Goal: Task Accomplishment & Management: Complete application form

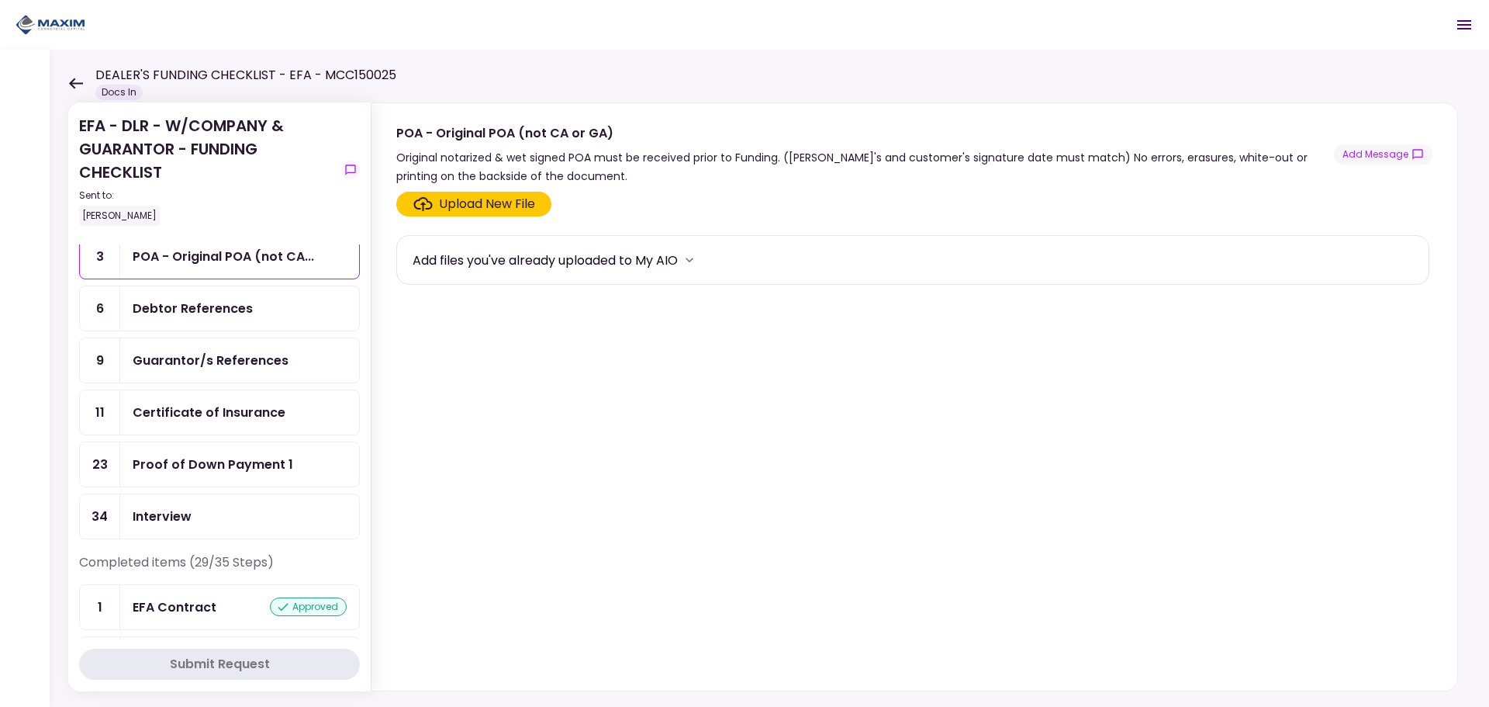
scroll to position [78, 0]
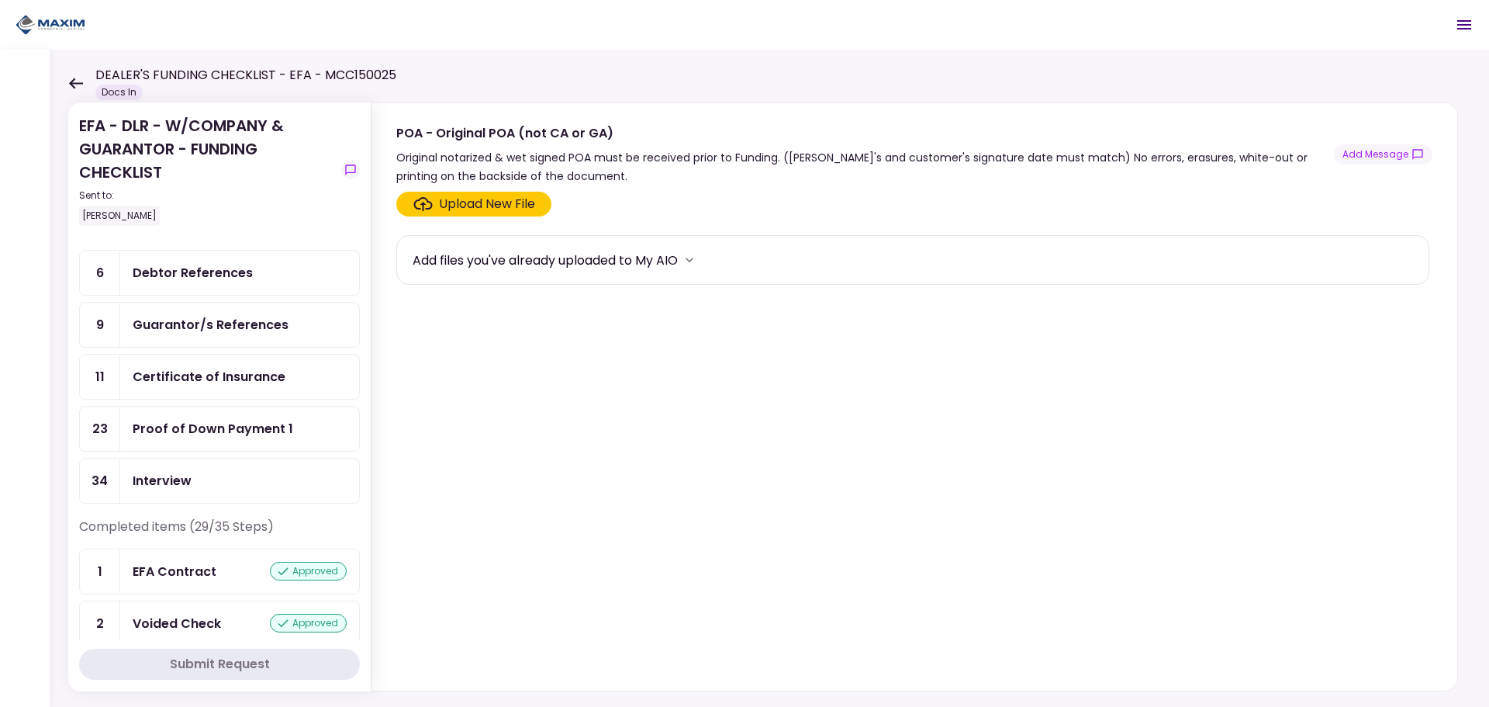
click at [222, 423] on div "Proof of Down Payment 1" at bounding box center [213, 428] width 161 height 19
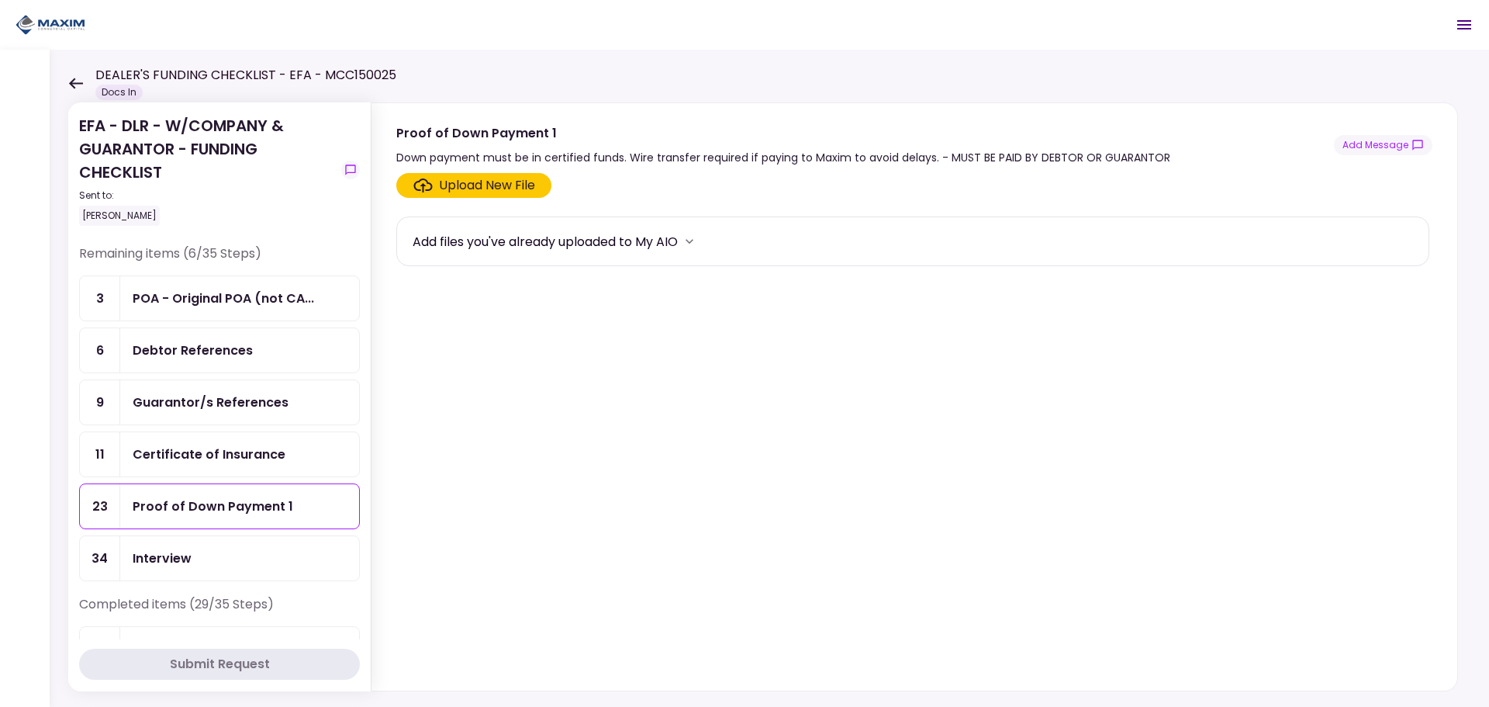
click at [490, 182] on div "Upload New File" at bounding box center [487, 185] width 96 height 19
click at [0, 0] on input "Upload New File" at bounding box center [0, 0] width 0 height 0
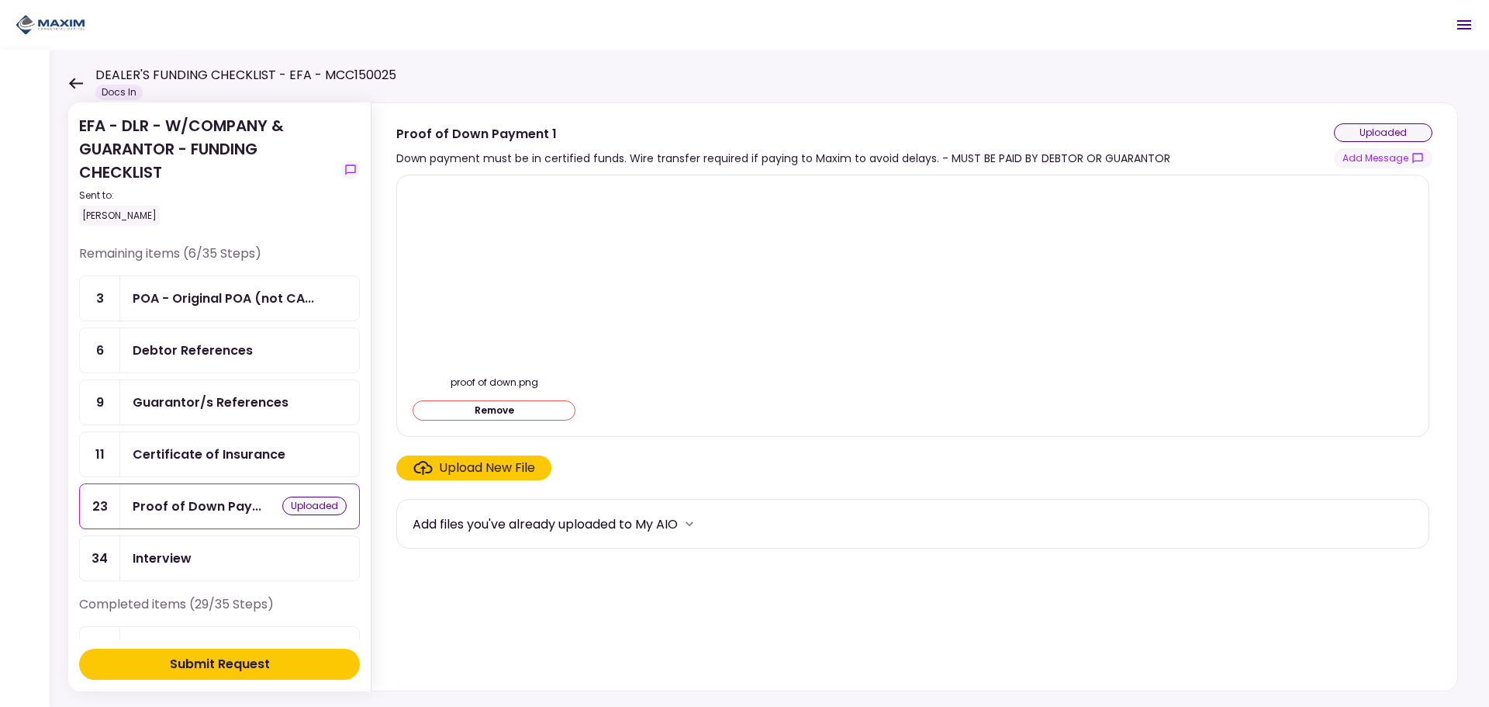
click at [494, 277] on img at bounding box center [494, 277] width 0 height 0
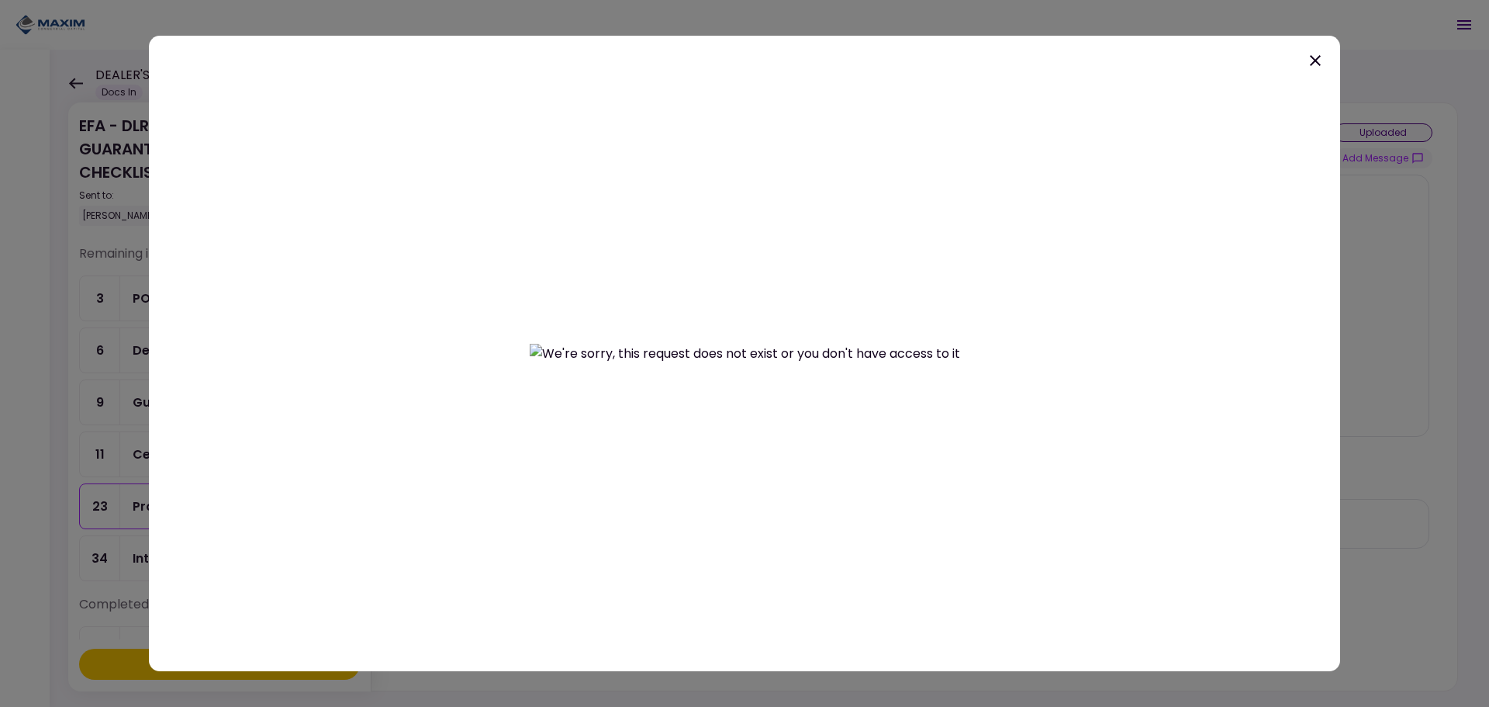
click at [1313, 56] on icon at bounding box center [1315, 60] width 19 height 19
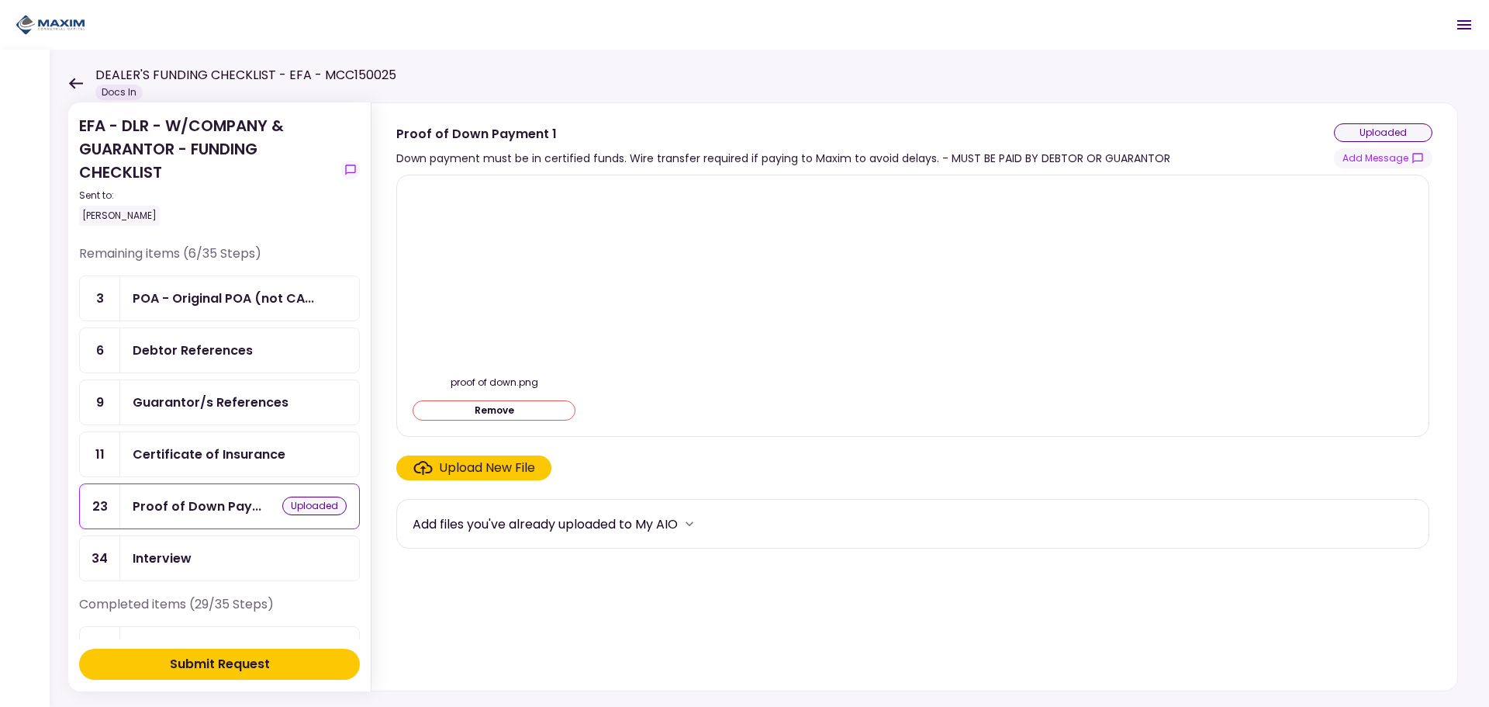
click at [254, 664] on div "Submit Request" at bounding box center [220, 664] width 100 height 19
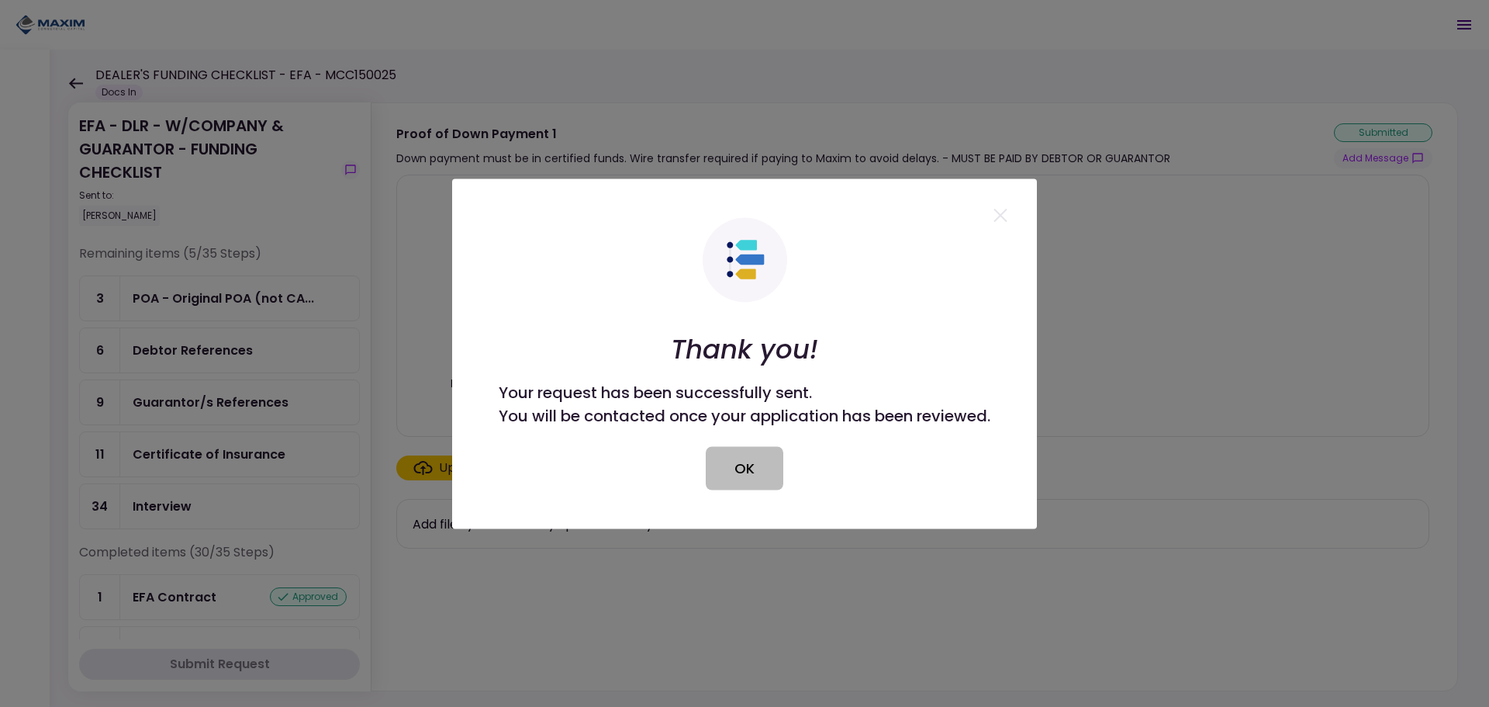
click at [744, 485] on button "OK" at bounding box center [745, 467] width 78 height 43
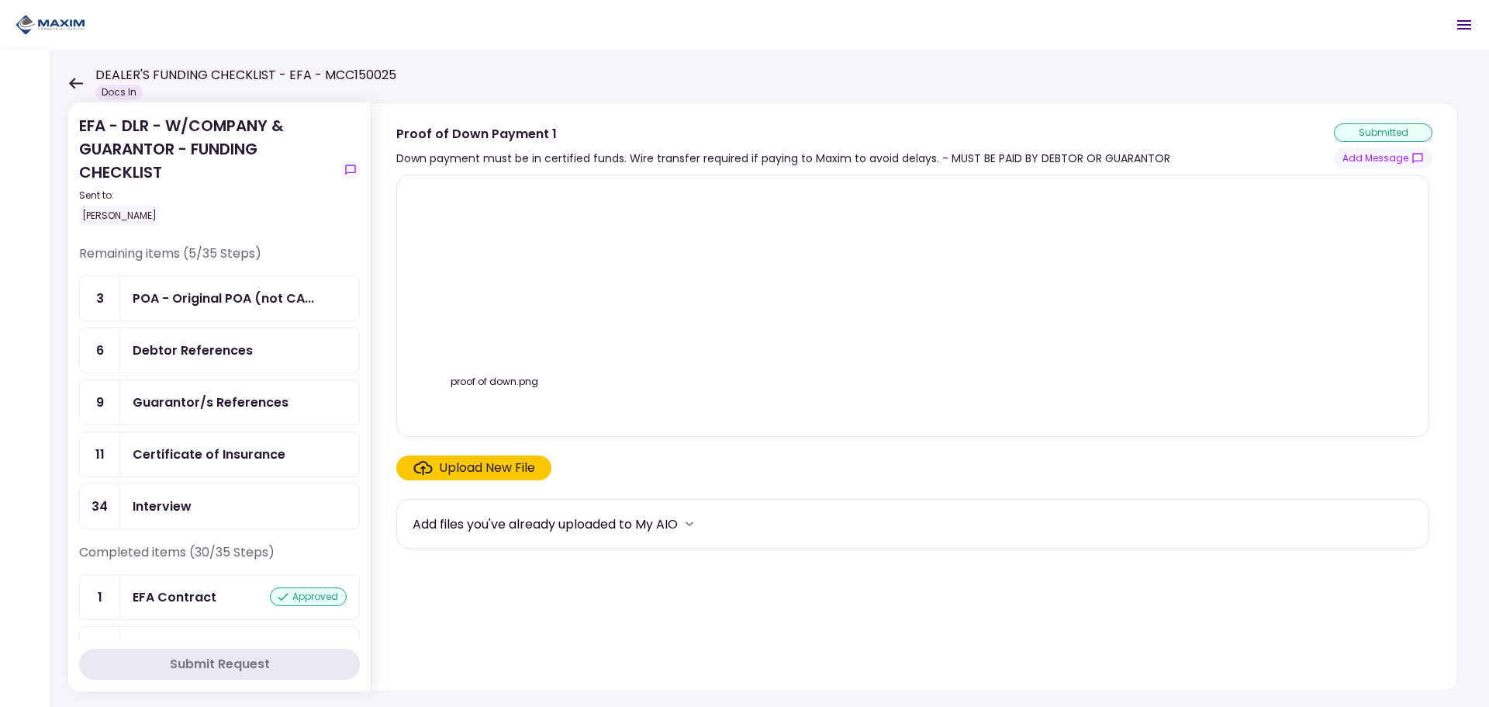
click at [1387, 283] on div "proof of down.png" at bounding box center [913, 306] width 1000 height 236
